Goal: Information Seeking & Learning: Check status

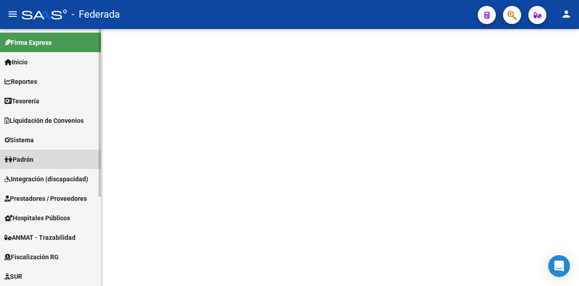
click at [46, 164] on link "Padrón" at bounding box center [50, 158] width 101 height 19
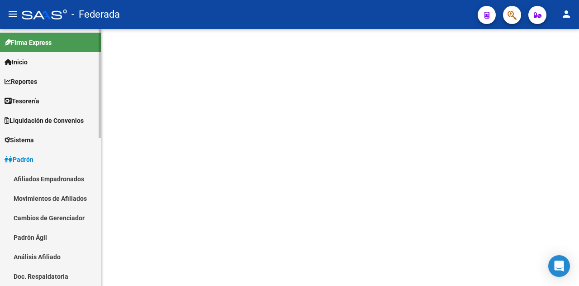
scroll to position [91, 0]
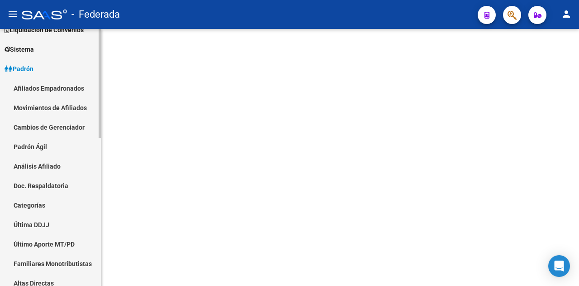
click at [53, 167] on link "Análisis Afiliado" at bounding box center [50, 165] width 101 height 19
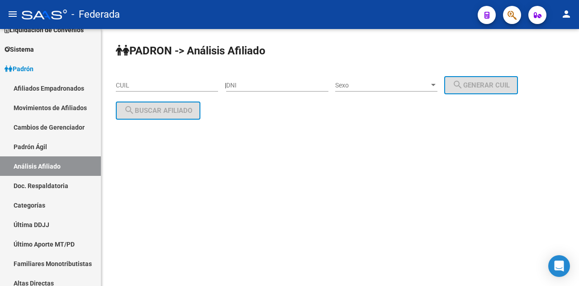
click at [151, 80] on div "CUIL" at bounding box center [167, 82] width 102 height 18
drag, startPoint x: 151, startPoint y: 80, endPoint x: 135, endPoint y: 82, distance: 16.0
click at [135, 82] on input "CUIL" at bounding box center [167, 85] width 102 height 8
paste input "20-48693842-1"
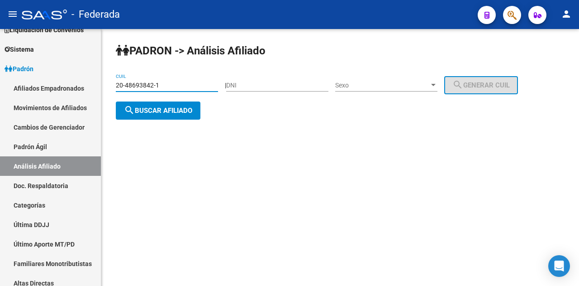
type input "20-48693842-1"
click at [153, 109] on span "search Buscar afiliado" at bounding box center [158, 110] width 68 height 8
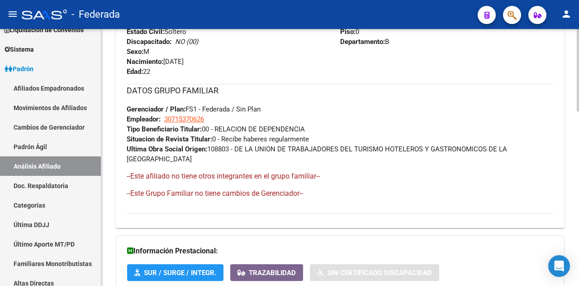
scroll to position [543, 0]
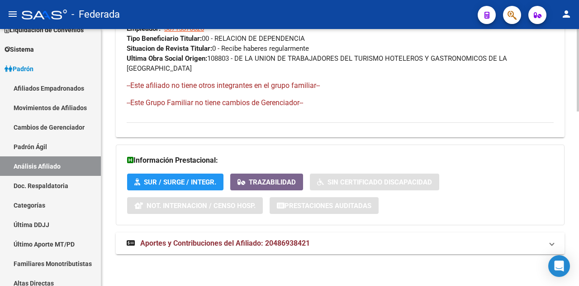
click at [269, 244] on span "Aportes y Contribuciones del Afiliado: 20486938421" at bounding box center [225, 243] width 170 height 9
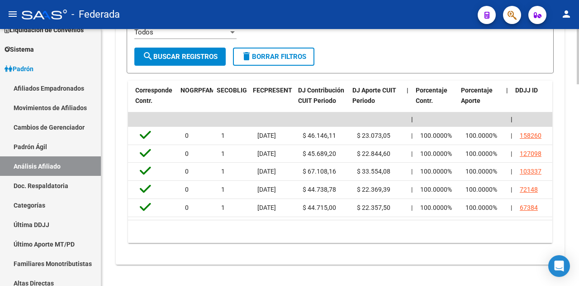
scroll to position [0, 1495]
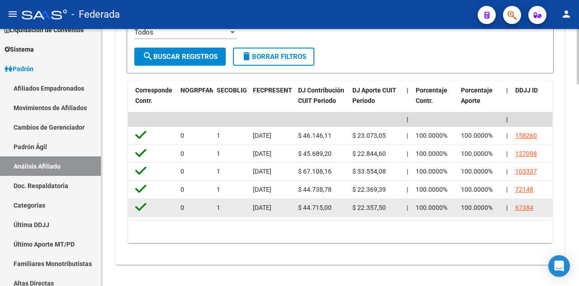
drag, startPoint x: 487, startPoint y: 221, endPoint x: 291, endPoint y: 212, distance: 196.2
click at [291, 212] on datatable-body "| | | | | | | | | | | | | 202508 30715370626 $ 69.219,16 | | $ 69.219,16 $ 69.2…" at bounding box center [340, 165] width 425 height 107
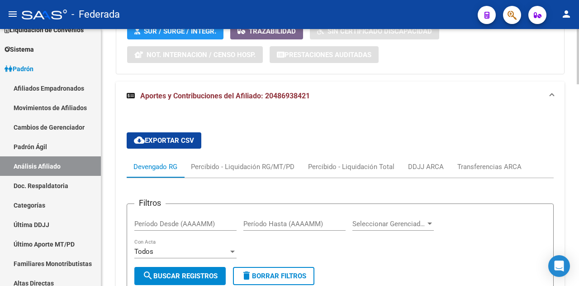
scroll to position [732, 0]
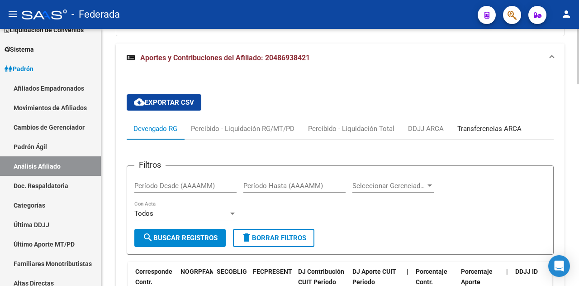
click at [478, 129] on div "Transferencias ARCA" at bounding box center [490, 129] width 64 height 10
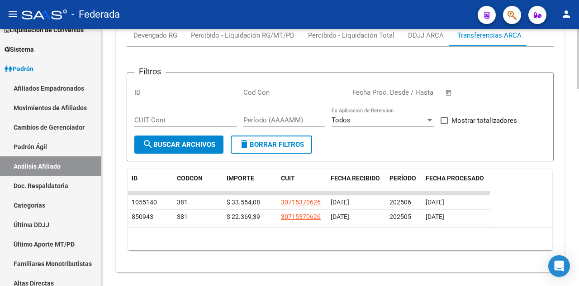
scroll to position [843, 0]
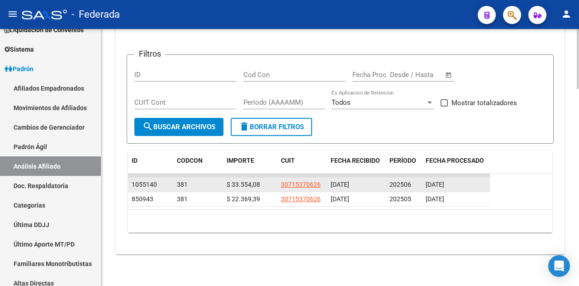
click at [400, 180] on div "202506" at bounding box center [404, 184] width 29 height 10
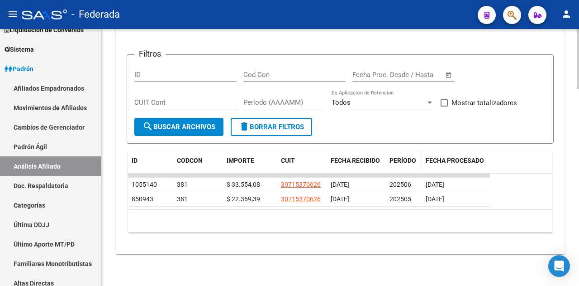
drag, startPoint x: 399, startPoint y: 174, endPoint x: 420, endPoint y: 172, distance: 20.9
click at [420, 172] on div "ID CODCON IMPORTE CUIT FECHA RECIBIDO PERÍODO FECHA PROCESADO 1055140 381 $ 33.…" at bounding box center [340, 191] width 425 height 81
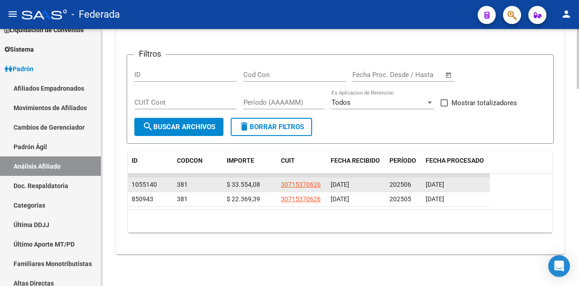
drag, startPoint x: 408, startPoint y: 178, endPoint x: 362, endPoint y: 183, distance: 46.4
click at [362, 183] on datatable-scroller "1055140 381 $ 33.554,08 30715370626 [DATE] 202506 [DATE] 850943 381 $ 22.369,39…" at bounding box center [340, 189] width 425 height 33
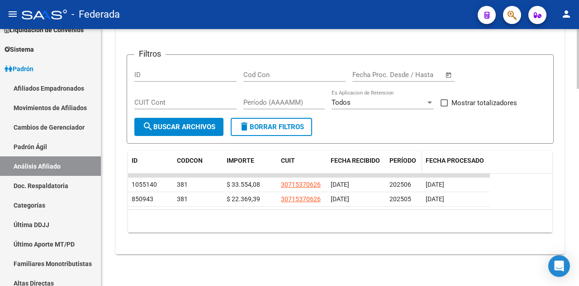
drag, startPoint x: 295, startPoint y: 173, endPoint x: 422, endPoint y: 170, distance: 127.2
click at [422, 170] on div "ID CODCON IMPORTE CUIT FECHA RECIBIDO PERÍODO FECHA PROCESADO 1055140 381 $ 33.…" at bounding box center [340, 191] width 425 height 81
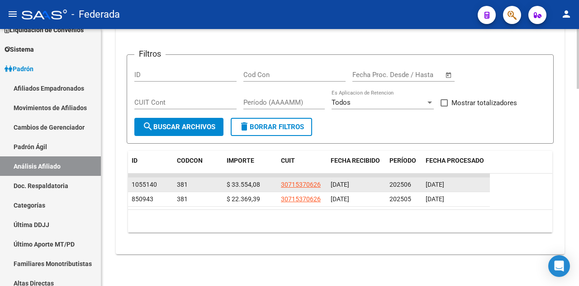
drag, startPoint x: 412, startPoint y: 176, endPoint x: 374, endPoint y: 178, distance: 37.6
click at [374, 177] on datatable-scroller "1055140 381 $ 33.554,08 30715370626 [DATE] 202506 [DATE] 850943 381 $ 22.369,39…" at bounding box center [340, 189] width 425 height 33
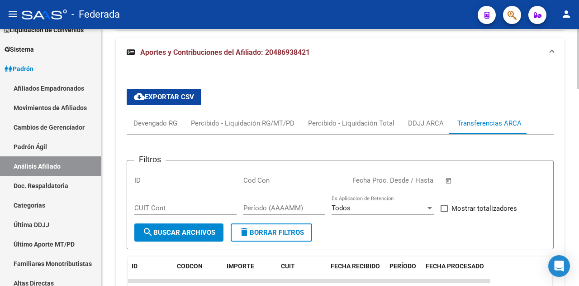
scroll to position [752, 0]
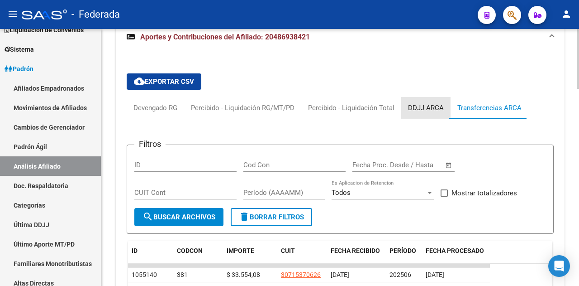
click at [426, 107] on div "DDJJ ARCA" at bounding box center [426, 108] width 36 height 10
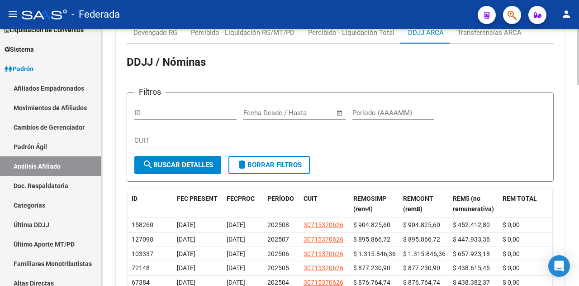
scroll to position [782, 0]
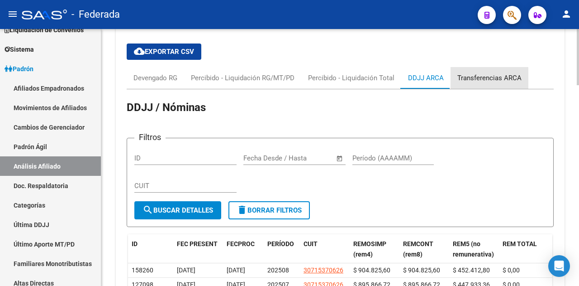
click at [486, 79] on div "Transferencias ARCA" at bounding box center [490, 78] width 64 height 10
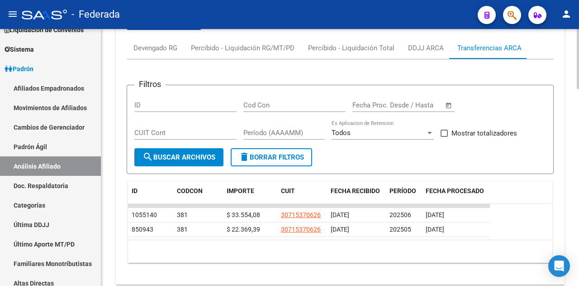
scroll to position [843, 0]
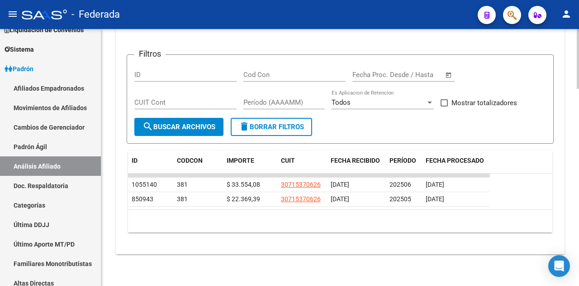
click at [508, 220] on div "10 total 1" at bounding box center [340, 221] width 425 height 23
